Goal: Information Seeking & Learning: Check status

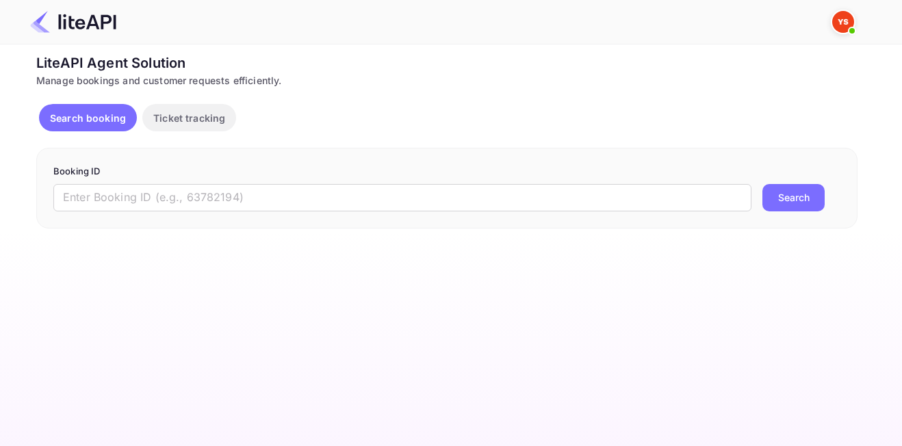
click at [328, 193] on input "text" at bounding box center [402, 197] width 698 height 27
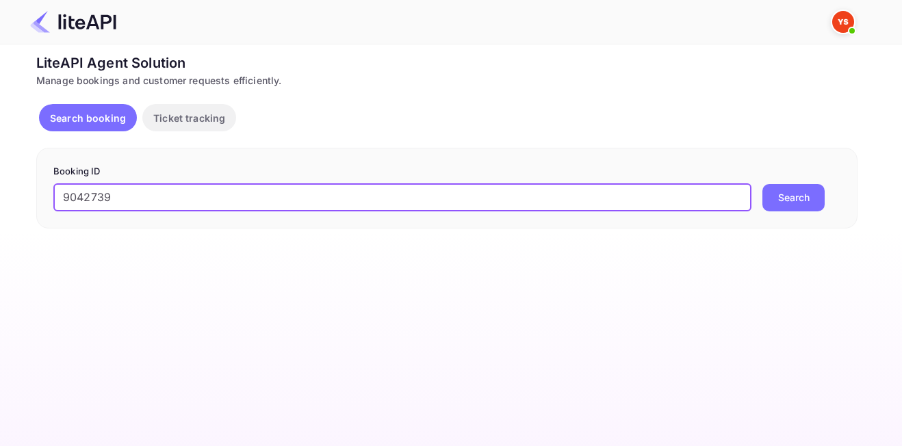
type input "9042739"
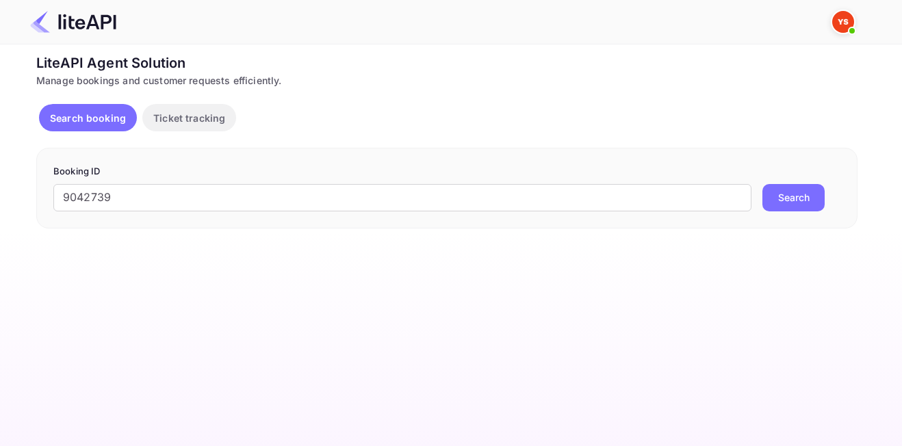
click at [810, 190] on button "Search" at bounding box center [793, 197] width 62 height 27
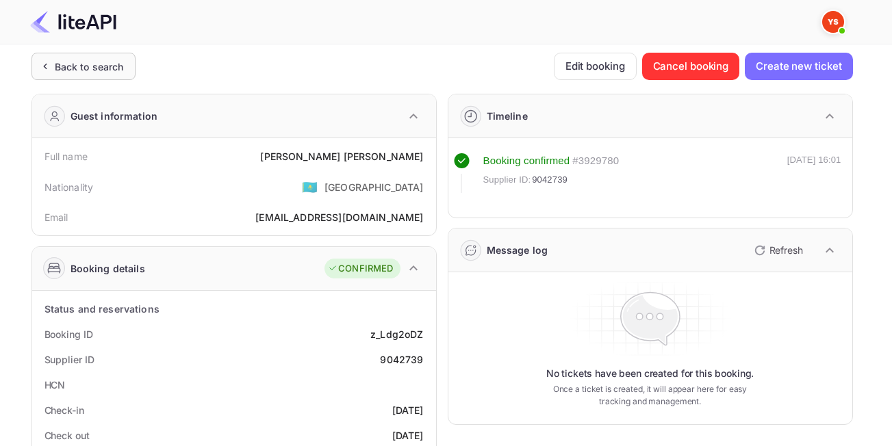
click at [133, 71] on div "Back to search" at bounding box center [83, 66] width 104 height 27
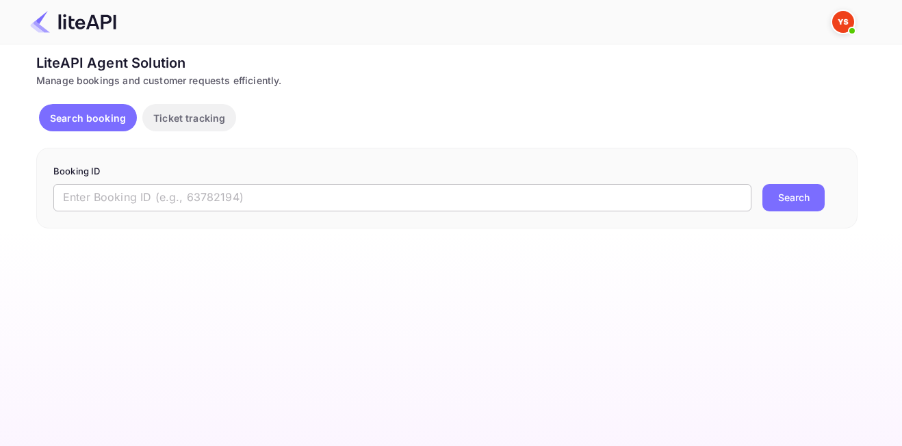
click at [246, 202] on input "text" at bounding box center [402, 197] width 698 height 27
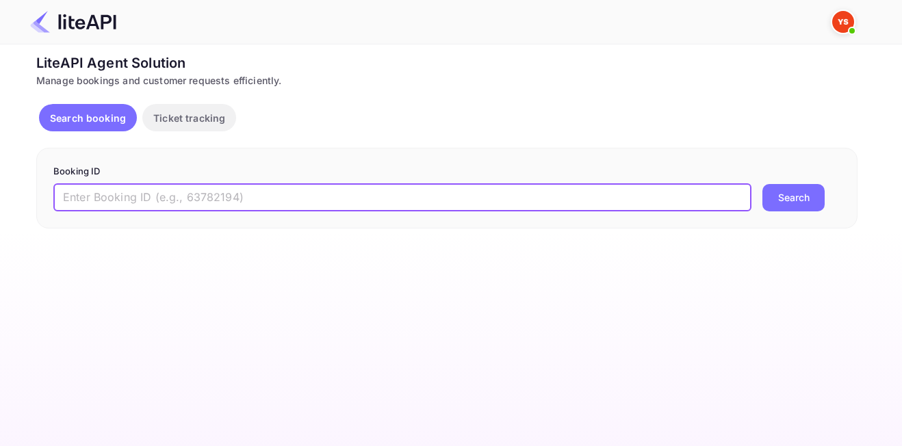
paste input "9003893"
type input "9003893"
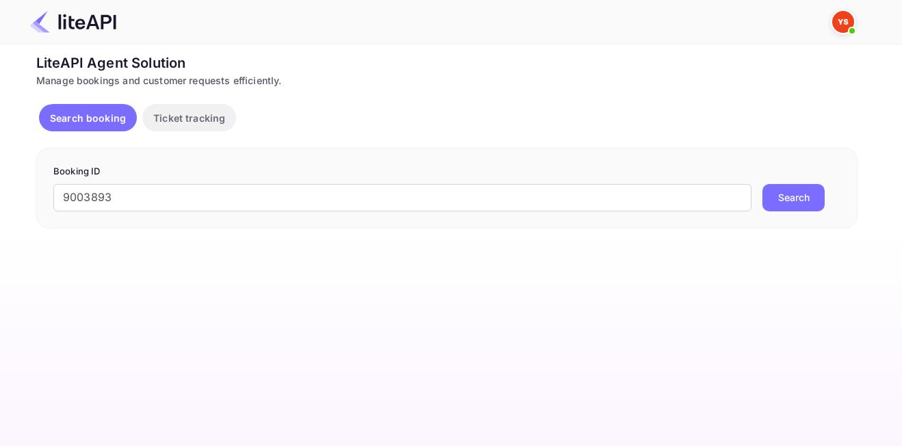
click at [786, 205] on button "Search" at bounding box center [793, 197] width 62 height 27
